Goal: Navigation & Orientation: Find specific page/section

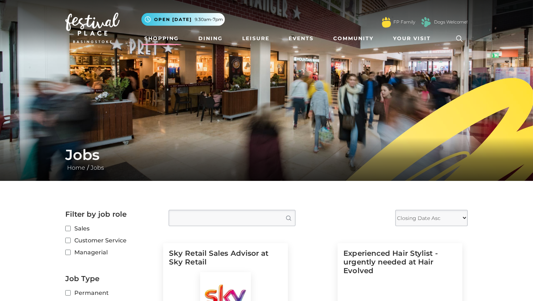
click at [170, 38] on link "Shopping" at bounding box center [161, 38] width 40 height 13
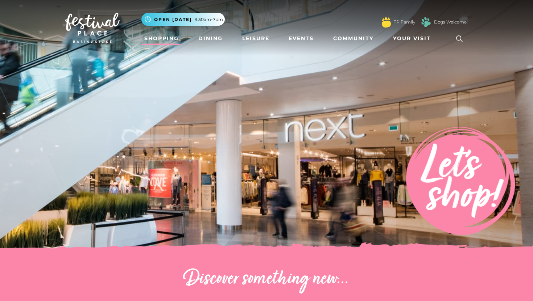
click at [172, 40] on link "Shopping" at bounding box center [161, 38] width 40 height 13
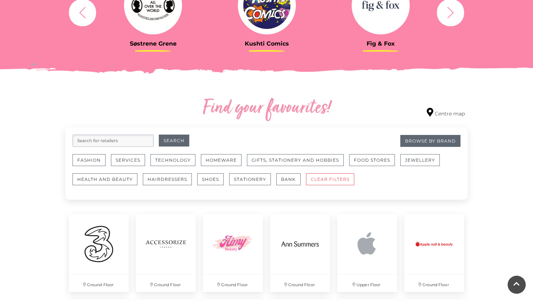
scroll to position [370, 0]
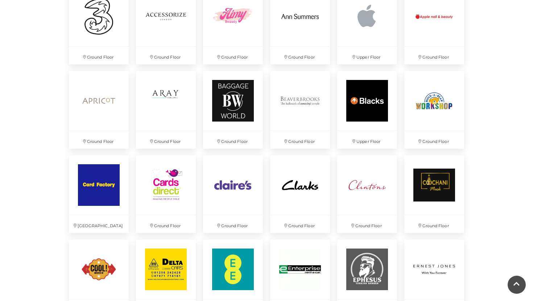
scroll to position [447, 0]
